Goal: Task Accomplishment & Management: Manage account settings

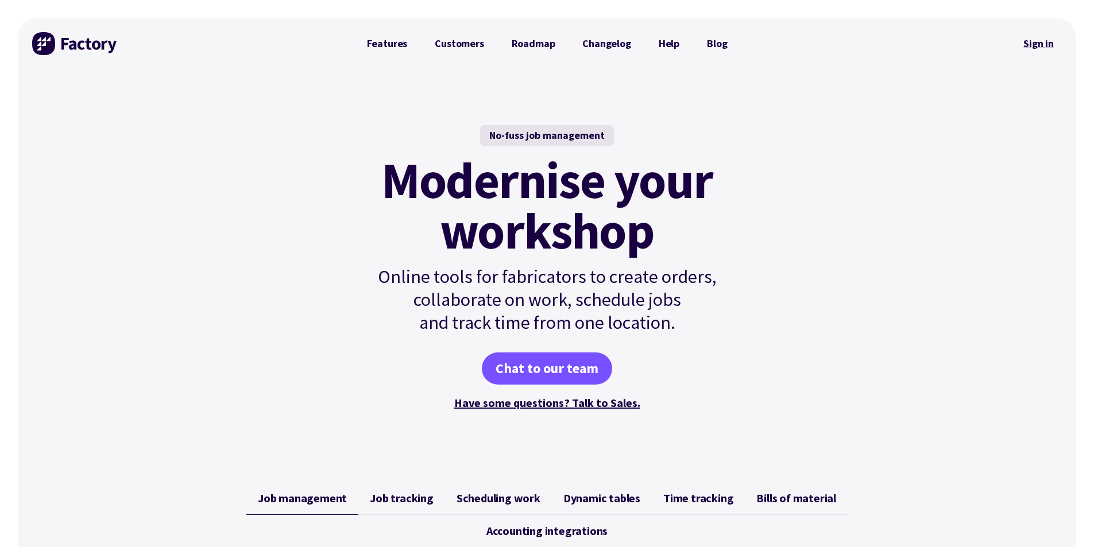
click at [1033, 39] on link "Sign in" at bounding box center [1039, 43] width 47 height 26
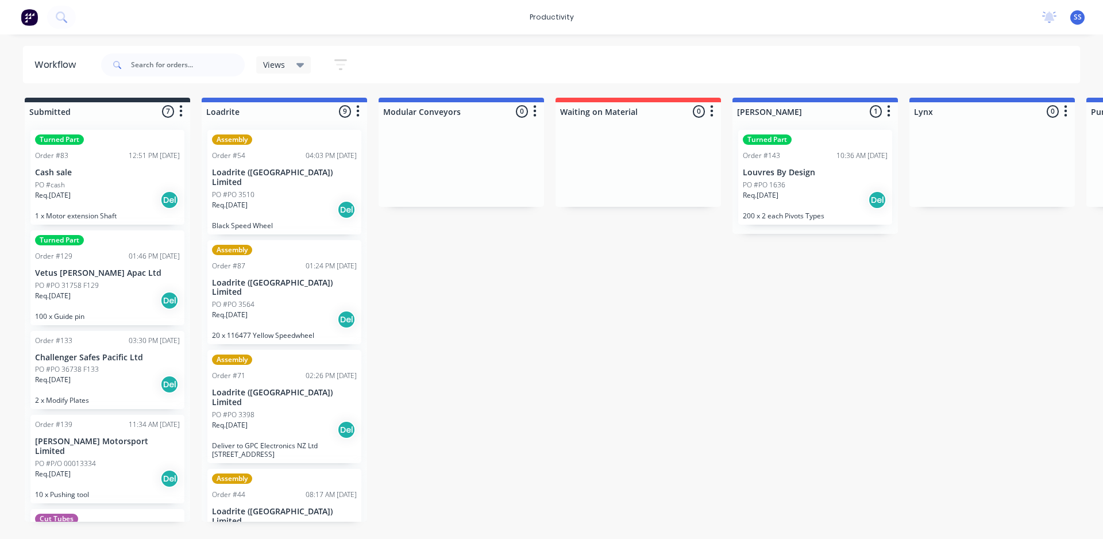
click at [275, 60] on span "Views" at bounding box center [274, 65] width 22 height 12
click at [290, 61] on div "Views" at bounding box center [283, 65] width 41 height 10
click at [317, 125] on button "Save new view" at bounding box center [337, 125] width 144 height 17
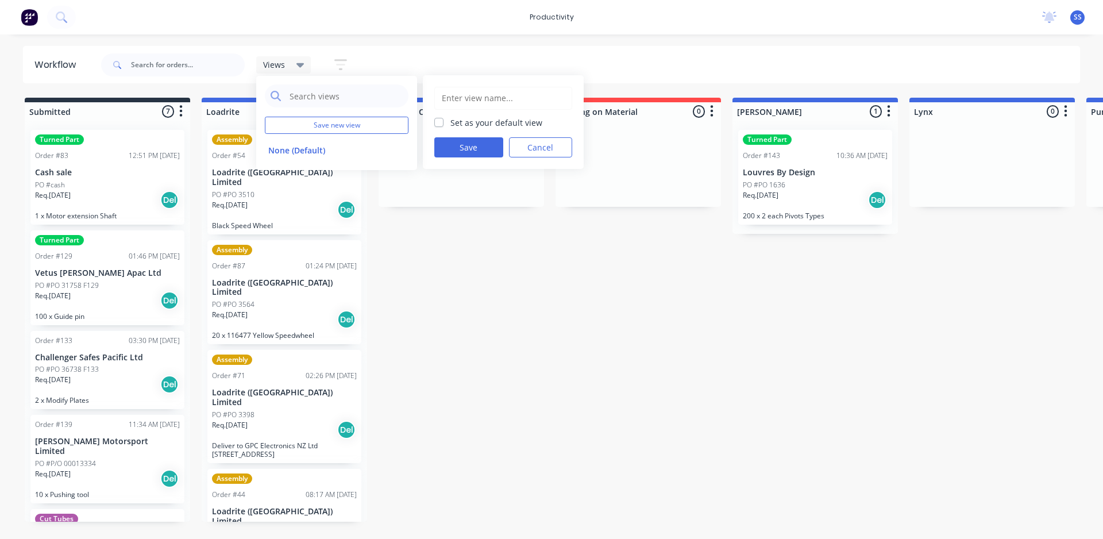
click at [488, 97] on input "text" at bounding box center [503, 98] width 125 height 22
click at [448, 91] on input "text" at bounding box center [503, 98] width 125 height 22
click at [564, 148] on button "Cancel" at bounding box center [540, 147] width 63 height 20
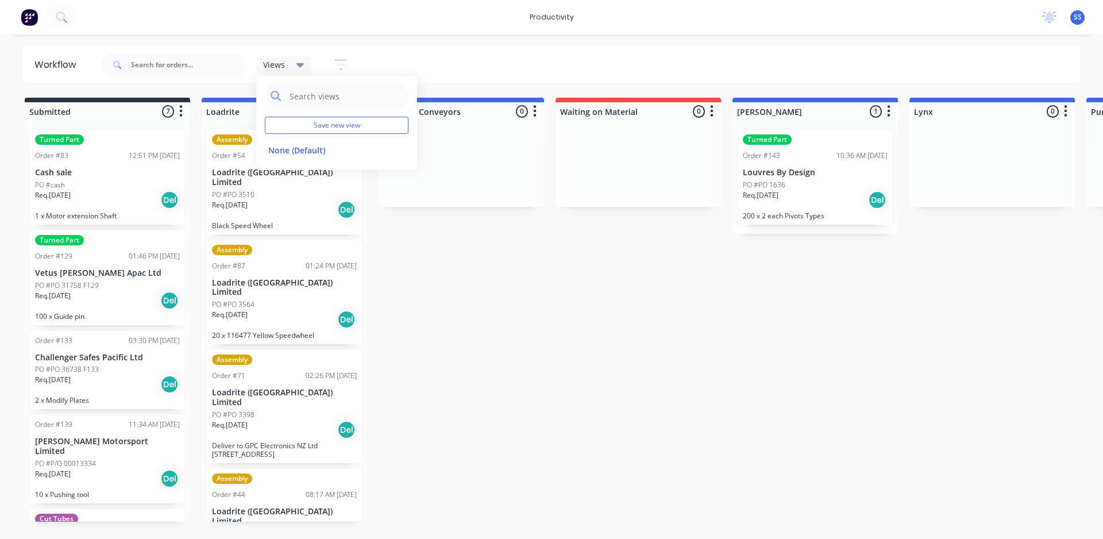
click at [57, 157] on div "Order #83" at bounding box center [51, 156] width 33 height 10
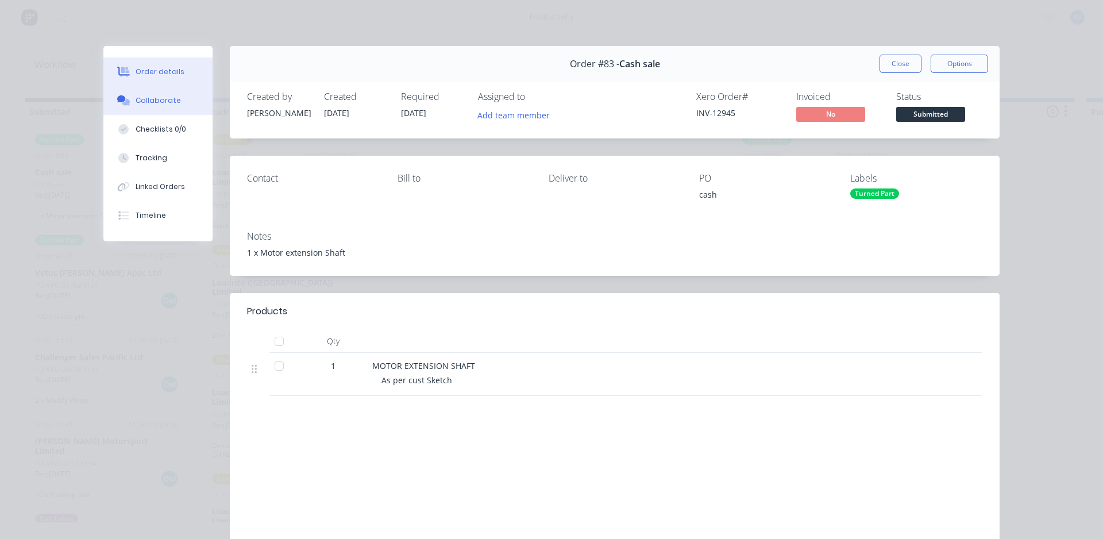
click at [154, 107] on button "Collaborate" at bounding box center [157, 100] width 109 height 29
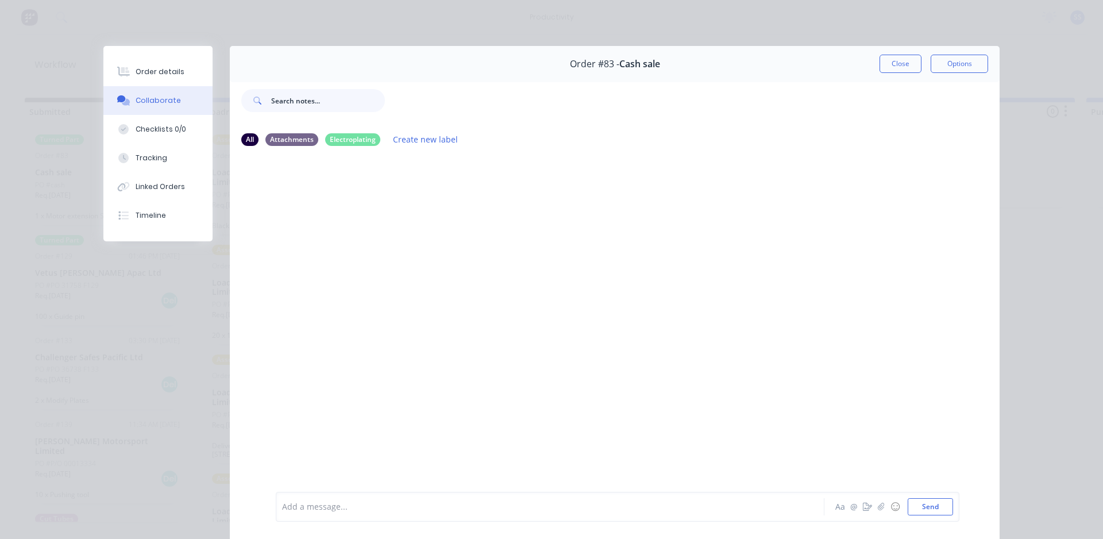
click at [314, 103] on input "text" at bounding box center [328, 100] width 114 height 23
click at [792, 514] on div "Add a message... Aa @ ☺ Send" at bounding box center [617, 506] width 671 height 17
click at [330, 331] on div at bounding box center [615, 323] width 770 height 335
click at [901, 70] on button "Close" at bounding box center [900, 64] width 42 height 18
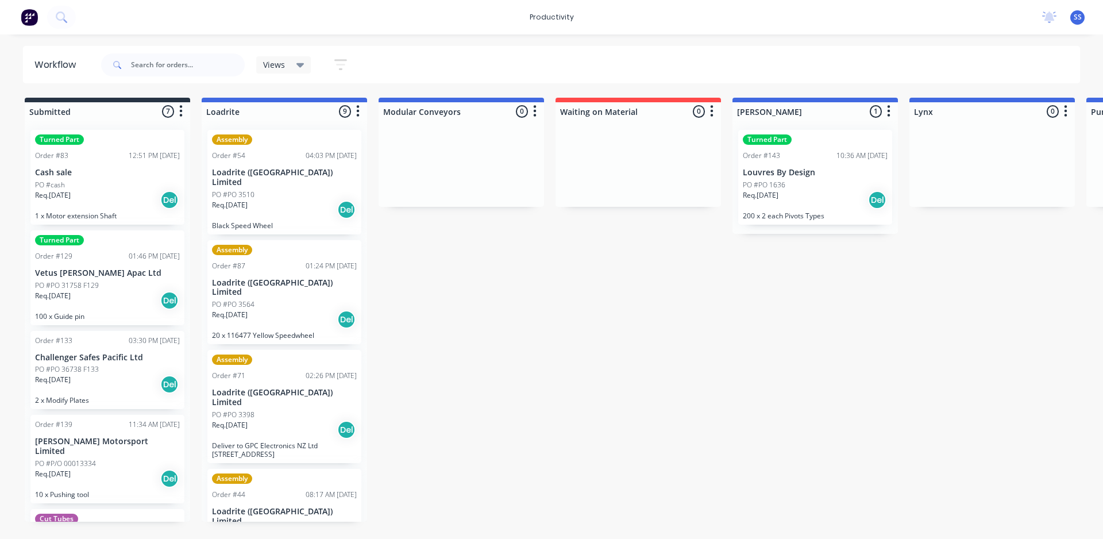
click at [294, 62] on div "Views" at bounding box center [283, 65] width 41 height 10
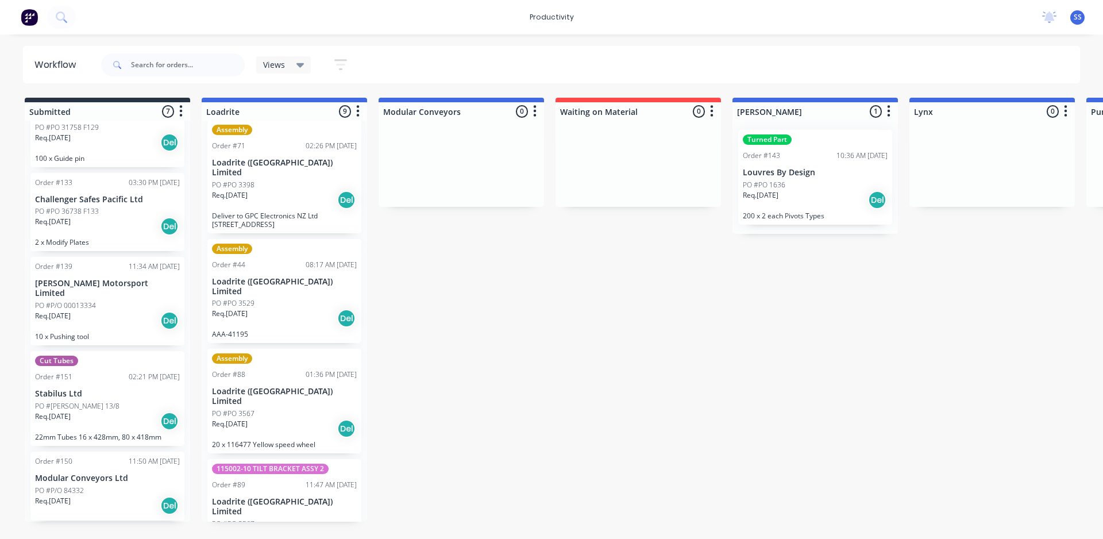
scroll to position [172, 0]
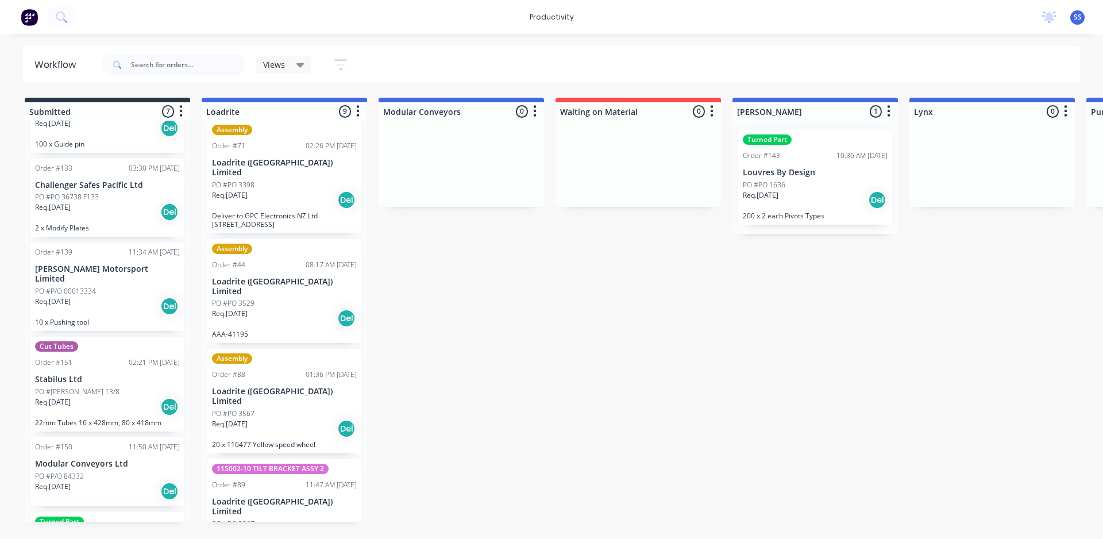
click at [107, 375] on p "Stabilus Ltd" at bounding box center [107, 380] width 145 height 10
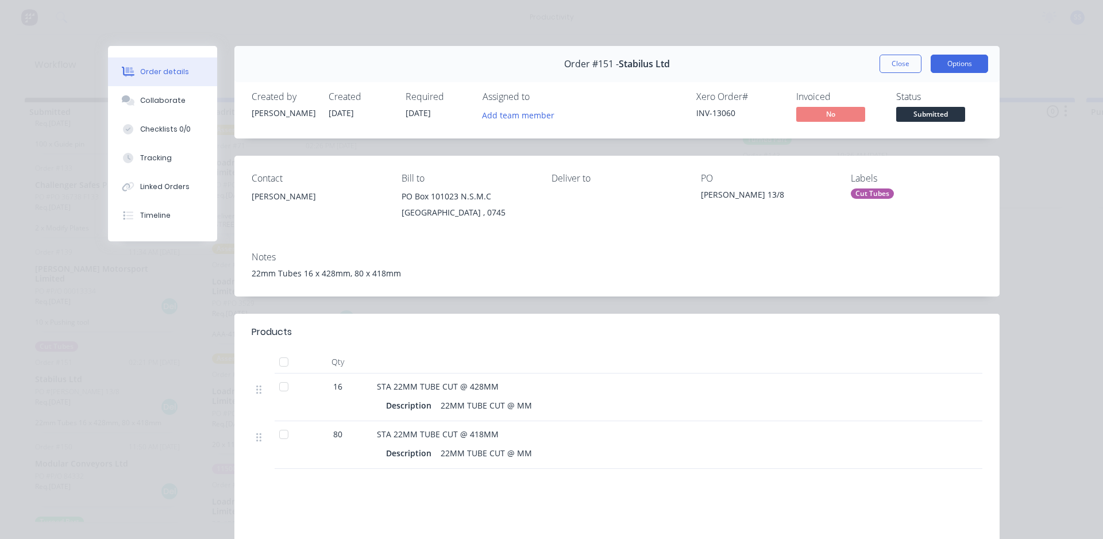
click at [969, 65] on button "Options" at bounding box center [959, 64] width 57 height 18
click at [395, 28] on div "Order details Collaborate Checklists 0/0 Tracking Linked Orders Timeline Order …" at bounding box center [551, 269] width 1103 height 539
click at [899, 61] on button "Close" at bounding box center [900, 64] width 42 height 18
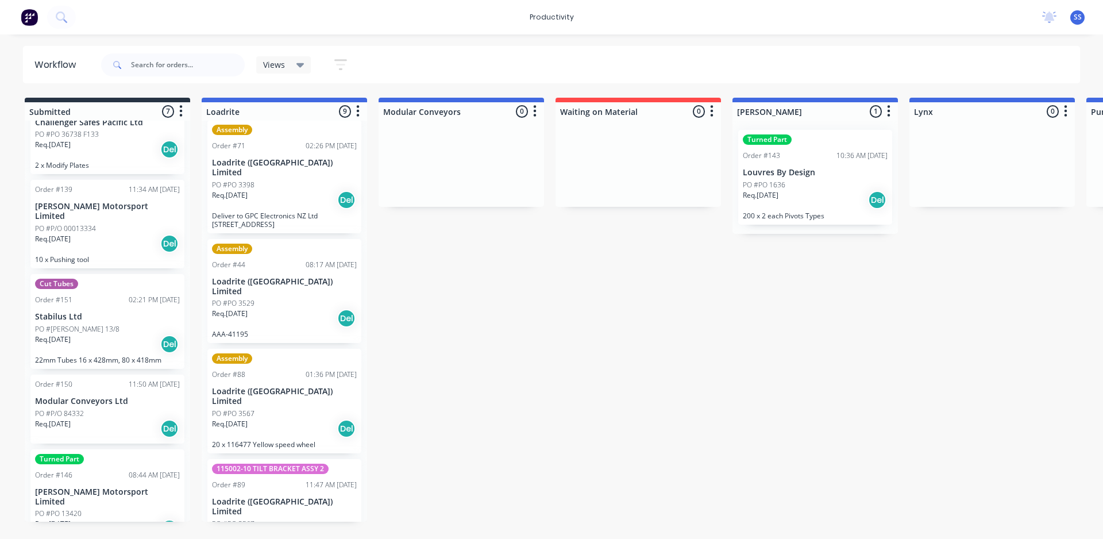
scroll to position [248, 0]
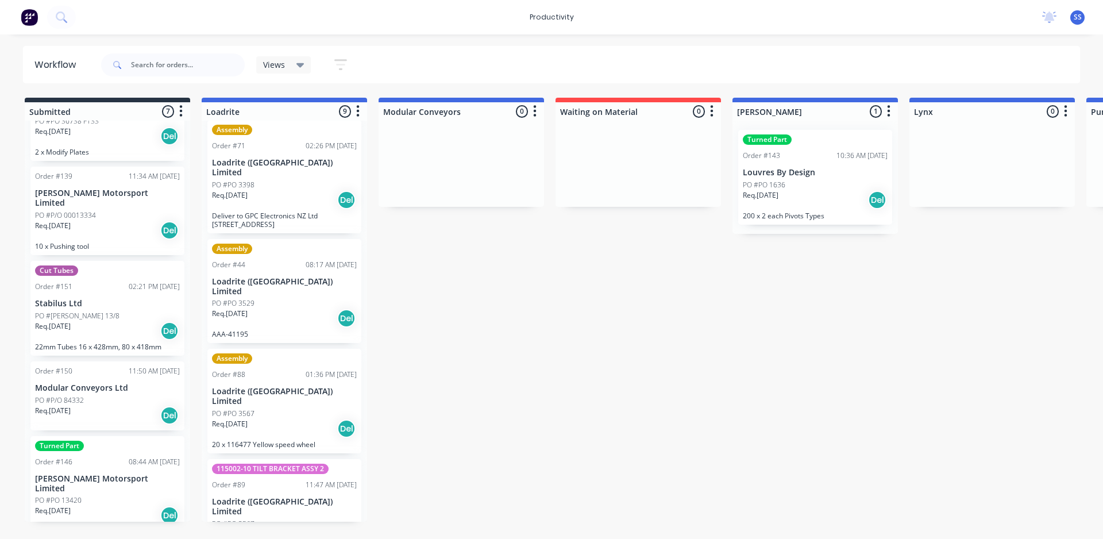
click at [105, 480] on div "Turned Part Order #83 12:51 PM 14/07/25 Cash sale PO #cash Req. 22/07/25 Del 1 …" at bounding box center [107, 321] width 165 height 401
click at [88, 474] on p "Dodson Motorsport Limited" at bounding box center [107, 484] width 145 height 20
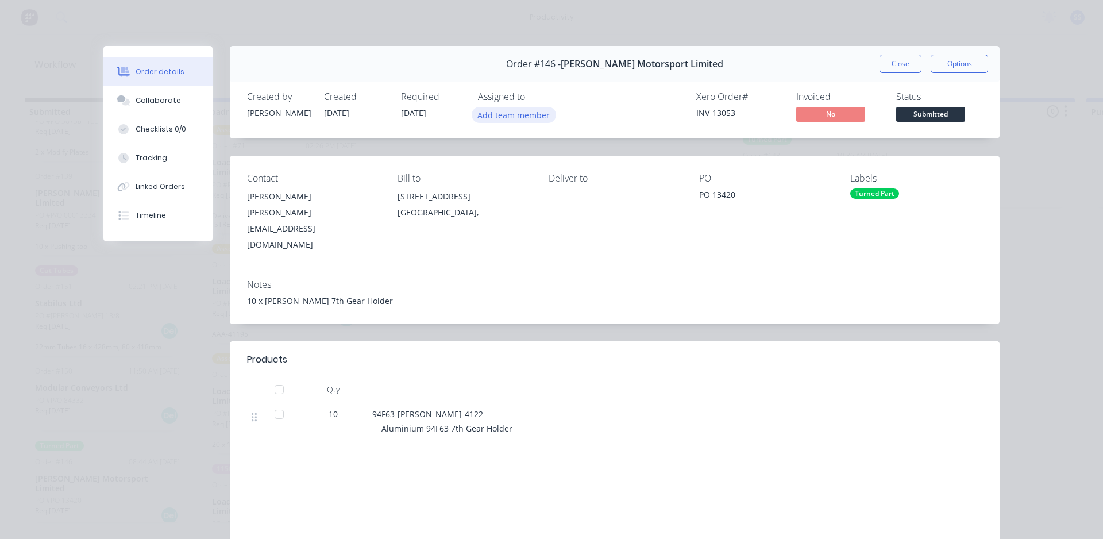
click at [495, 114] on button "Add team member" at bounding box center [514, 115] width 84 height 16
click at [517, 353] on div at bounding box center [692, 360] width 579 height 14
click at [157, 129] on div "Checklists 0/0" at bounding box center [161, 129] width 51 height 10
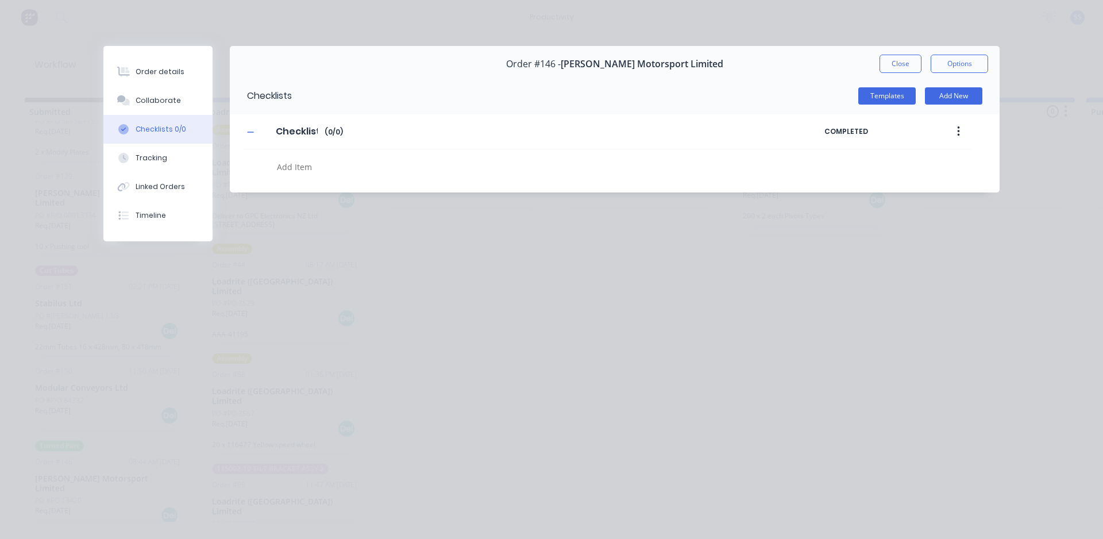
click at [507, 172] on textarea at bounding box center [504, 167] width 464 height 17
click at [961, 97] on button "Add New" at bounding box center [953, 95] width 57 height 17
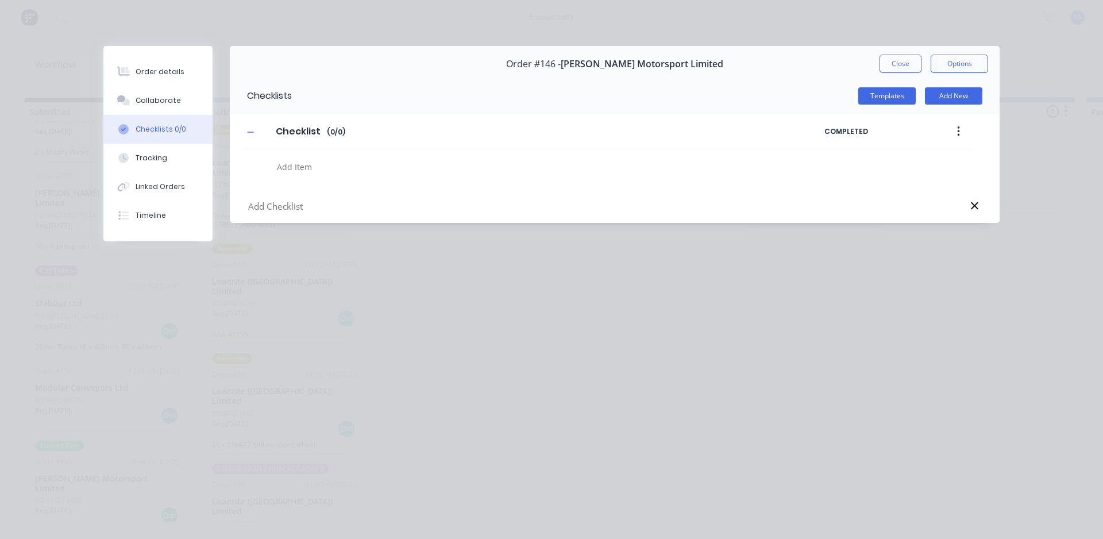
click at [974, 206] on icon at bounding box center [974, 205] width 7 height 7
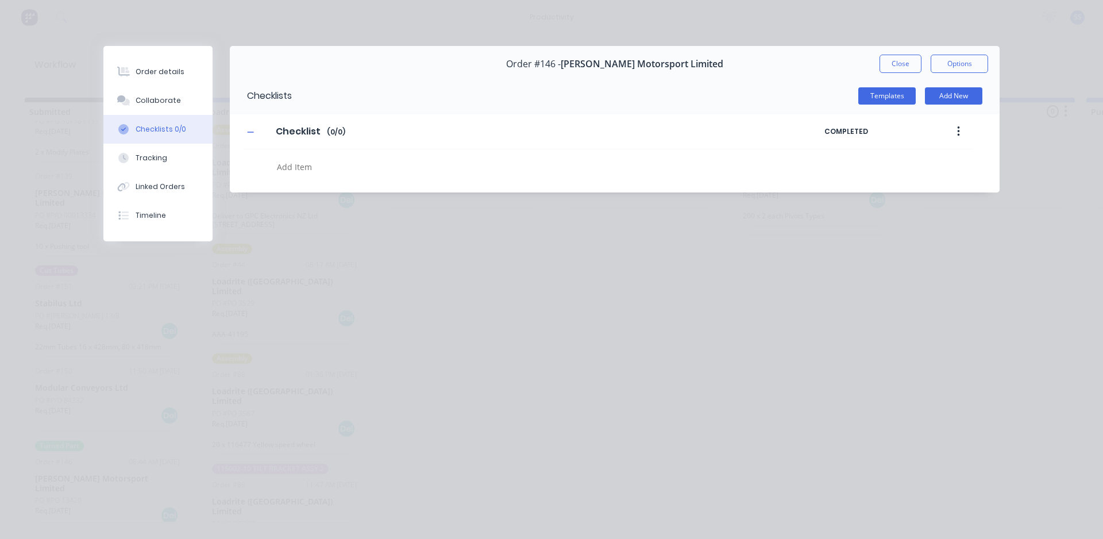
click at [411, 171] on textarea at bounding box center [504, 167] width 464 height 17
type textarea "x"
click at [465, 91] on div "Templates Add New" at bounding box center [646, 95] width 708 height 17
click at [161, 153] on div "Tracking" at bounding box center [152, 158] width 32 height 10
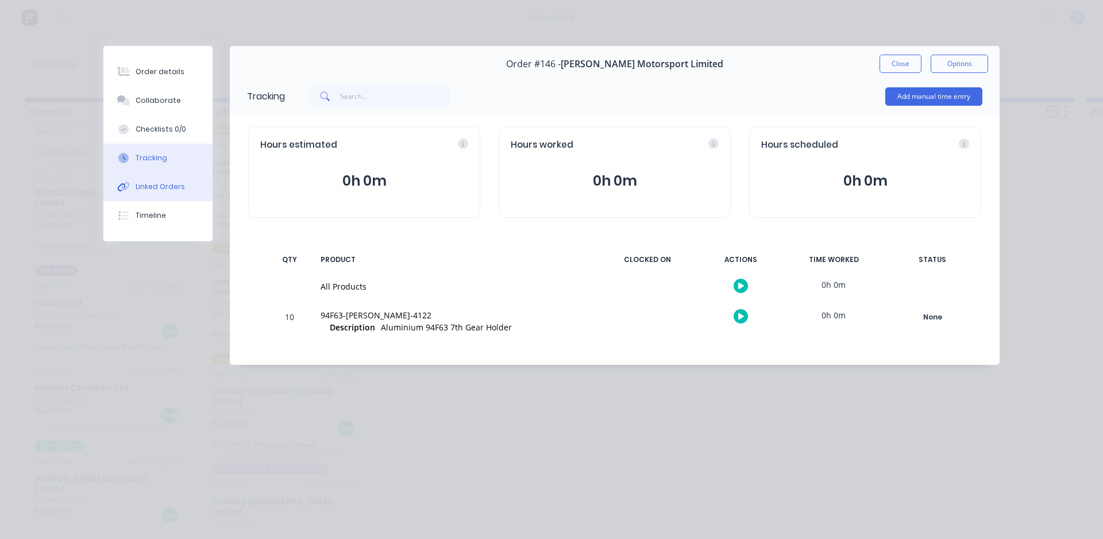
click at [152, 189] on div "Linked Orders" at bounding box center [160, 187] width 49 height 10
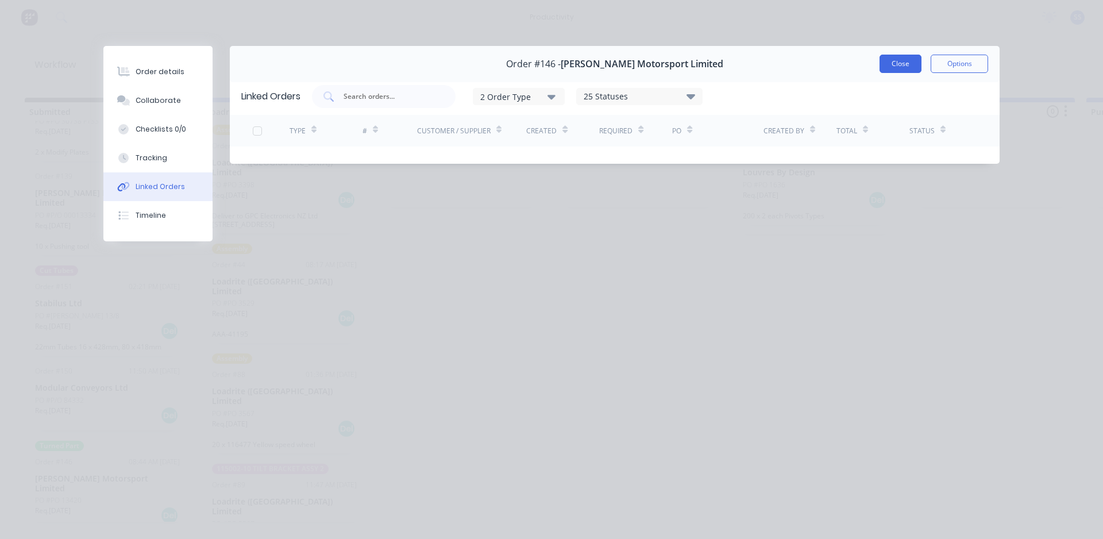
click at [911, 58] on button "Close" at bounding box center [900, 64] width 42 height 18
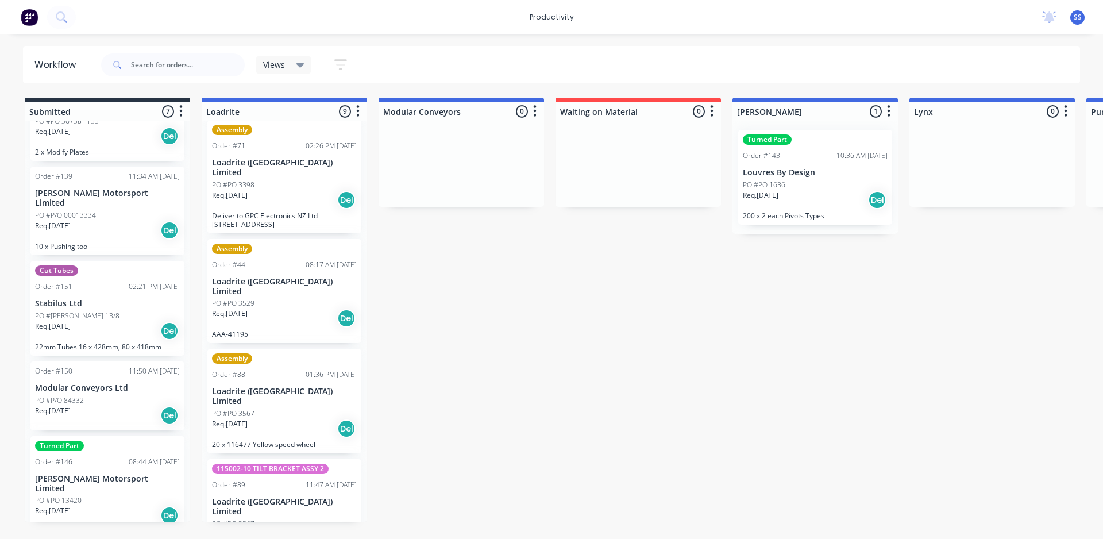
click at [24, 18] on img at bounding box center [29, 17] width 17 height 17
